Goal: Information Seeking & Learning: Learn about a topic

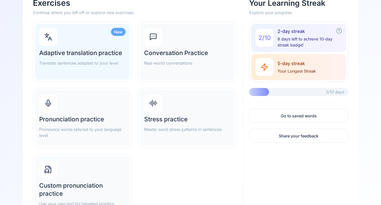
scroll to position [44, 0]
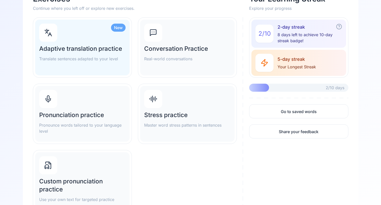
click at [86, 126] on p "Pronounce words tailored to your language level" at bounding box center [82, 128] width 86 height 12
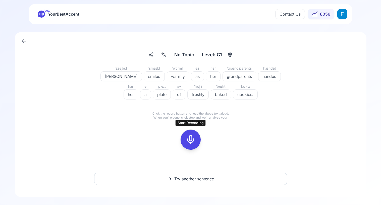
click at [191, 131] on div at bounding box center [191, 140] width 12 height 20
click at [197, 141] on button at bounding box center [191, 140] width 20 height 20
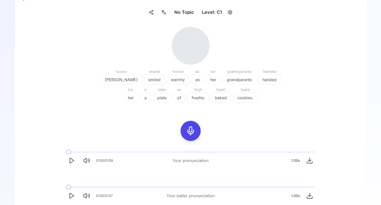
scroll to position [45, 0]
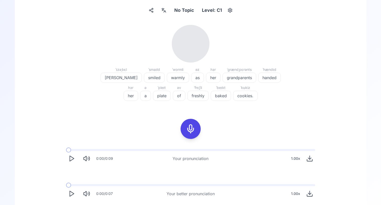
click at [68, 160] on button "Play" at bounding box center [71, 158] width 11 height 11
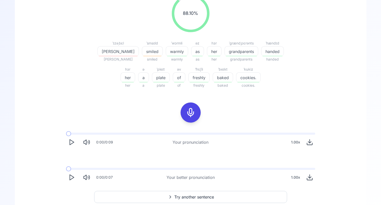
scroll to position [79, 0]
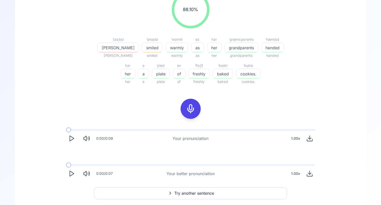
click at [73, 171] on icon "Play" at bounding box center [71, 173] width 7 height 7
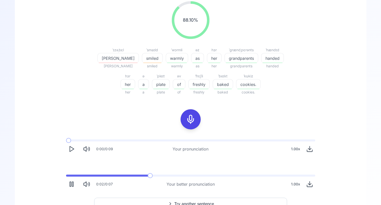
scroll to position [74, 0]
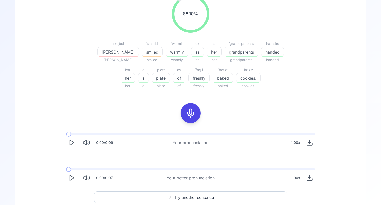
click at [73, 178] on polygon "Play" at bounding box center [72, 177] width 4 height 5
click at [72, 182] on button "Play" at bounding box center [71, 177] width 11 height 11
click at [73, 182] on button "Play" at bounding box center [71, 177] width 11 height 11
click at [75, 178] on button "Pause" at bounding box center [71, 177] width 11 height 11
click at [66, 170] on span at bounding box center [66, 169] width 0 height 2
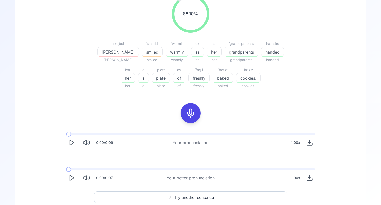
click at [73, 180] on icon "Play" at bounding box center [71, 177] width 7 height 7
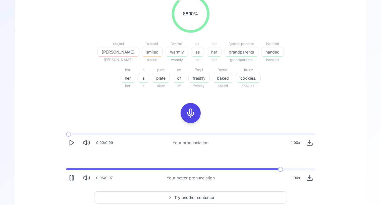
click at [70, 140] on icon "Play" at bounding box center [71, 142] width 7 height 7
click at [73, 148] on button "Pause" at bounding box center [71, 142] width 11 height 11
click at [193, 108] on div at bounding box center [191, 113] width 12 height 20
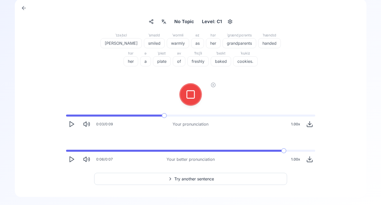
click at [211, 85] on icon at bounding box center [213, 84] width 5 height 5
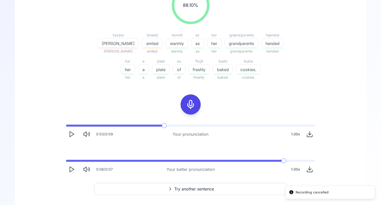
scroll to position [93, 0]
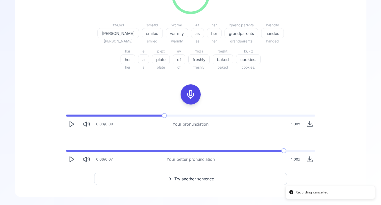
click at [72, 160] on icon "Play" at bounding box center [71, 159] width 7 height 7
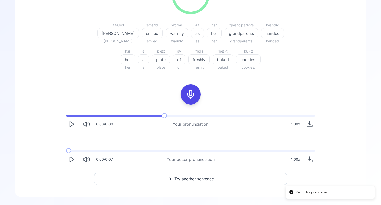
click at [72, 160] on icon "Play" at bounding box center [71, 159] width 7 height 7
click at [189, 94] on icon at bounding box center [191, 95] width 10 height 10
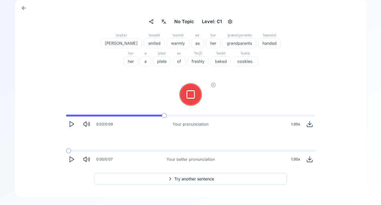
scroll to position [33, 0]
click at [215, 83] on icon at bounding box center [213, 84] width 5 height 5
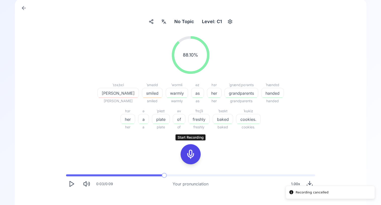
click at [194, 148] on div at bounding box center [191, 154] width 12 height 20
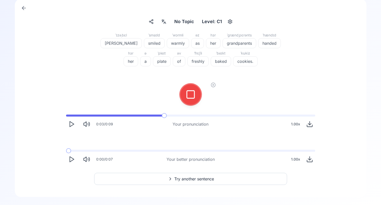
click at [194, 103] on div at bounding box center [191, 94] width 12 height 20
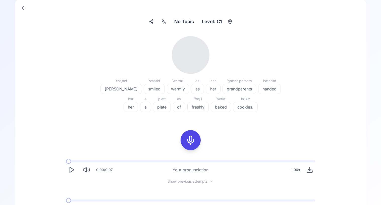
click at [75, 169] on button "Play" at bounding box center [71, 169] width 11 height 11
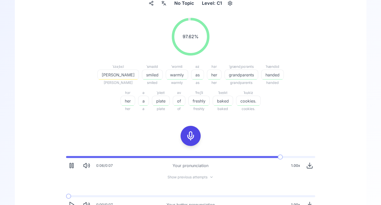
scroll to position [66, 0]
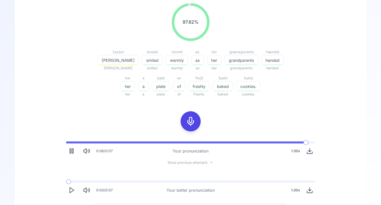
click at [173, 160] on span "Show previous attempts" at bounding box center [188, 162] width 40 height 5
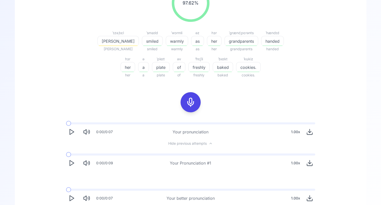
scroll to position [87, 0]
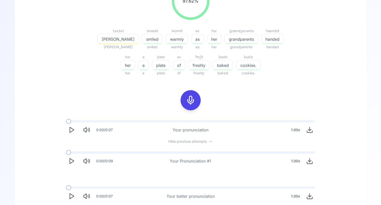
click at [74, 160] on icon "Play" at bounding box center [71, 161] width 7 height 7
click at [73, 161] on rect "Pause" at bounding box center [72, 161] width 1 height 5
click at [73, 161] on polygon "Play" at bounding box center [72, 161] width 4 height 5
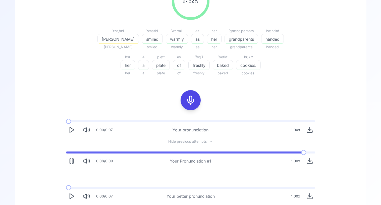
click at [73, 126] on icon "Play" at bounding box center [71, 129] width 7 height 7
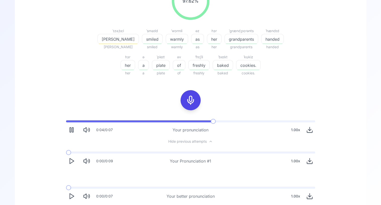
click at [310, 129] on icon "Download audio" at bounding box center [310, 129] width 0 height 4
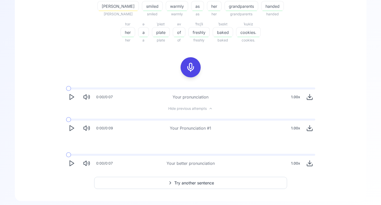
scroll to position [124, 0]
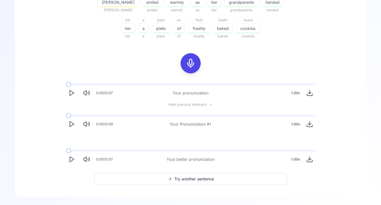
click at [205, 180] on span "Try another sentence" at bounding box center [194, 179] width 40 height 6
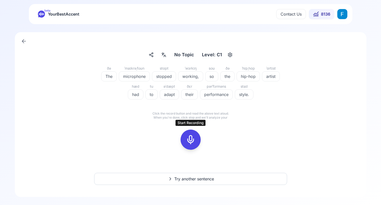
click at [190, 138] on icon at bounding box center [191, 140] width 10 height 10
click at [196, 132] on div at bounding box center [191, 140] width 12 height 20
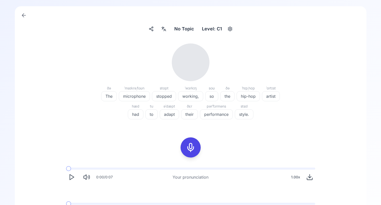
scroll to position [35, 0]
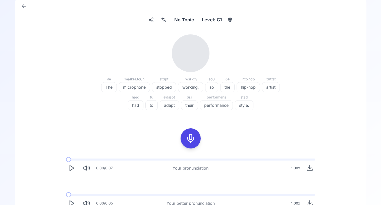
click at [70, 168] on polygon "Play" at bounding box center [72, 168] width 4 height 5
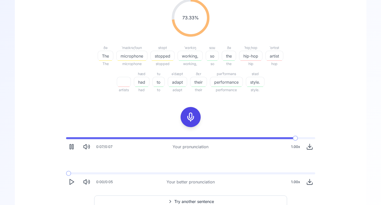
scroll to position [93, 0]
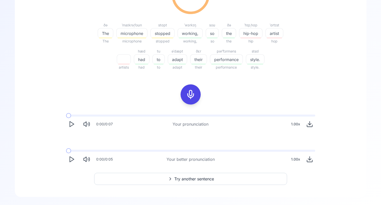
click at [68, 159] on button "Play" at bounding box center [71, 159] width 11 height 11
click at [68, 159] on button "Pause" at bounding box center [71, 159] width 11 height 11
click at [66, 151] on span at bounding box center [68, 151] width 5 height 2
click at [74, 161] on icon "Play" at bounding box center [71, 159] width 7 height 7
click at [72, 126] on icon "Play" at bounding box center [71, 124] width 7 height 7
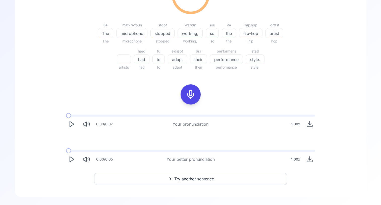
click at [70, 126] on polygon "Play" at bounding box center [72, 124] width 4 height 5
